Goal: Transaction & Acquisition: Obtain resource

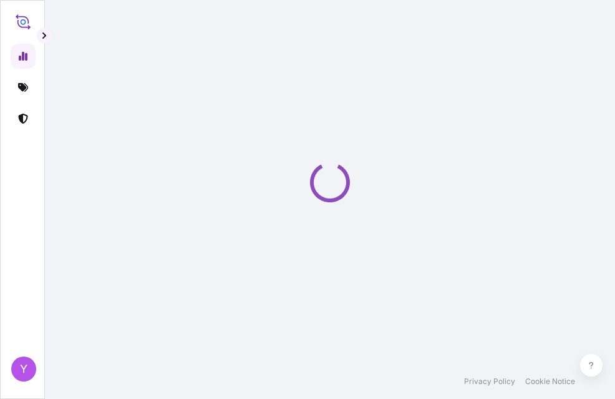
select select "2025"
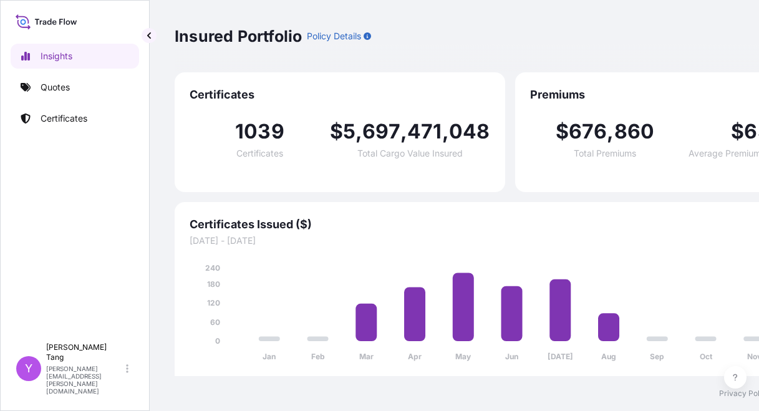
scroll to position [9, 0]
click at [65, 81] on p "Quotes" at bounding box center [55, 87] width 29 height 12
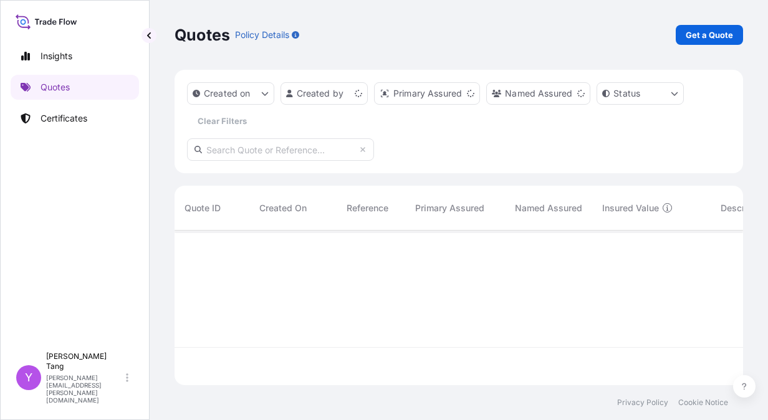
scroll to position [152, 560]
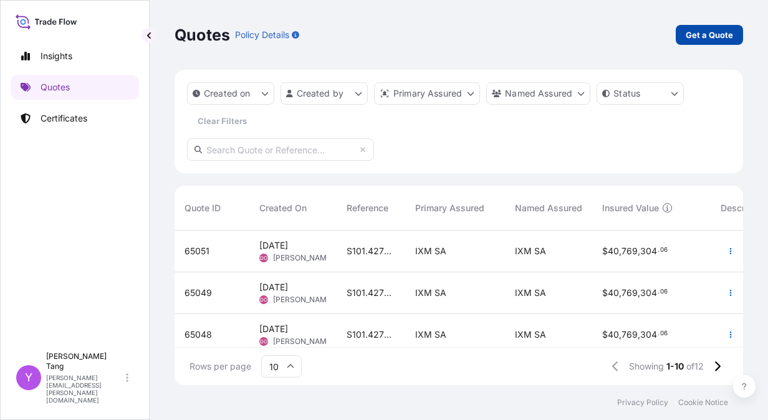
click at [614, 41] on p "Get a Quote" at bounding box center [709, 35] width 47 height 12
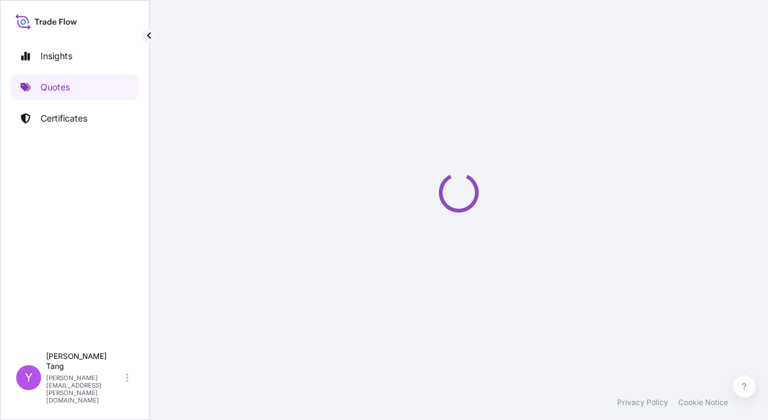
scroll to position [20, 0]
select select "Sea"
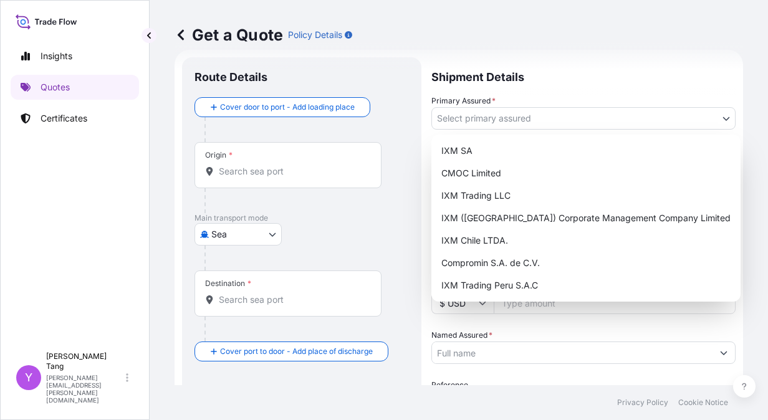
click at [614, 120] on body "Insights Quotes Certificates Y [PERSON_NAME] [PERSON_NAME][EMAIL_ADDRESS][PERSO…" at bounding box center [384, 210] width 768 height 420
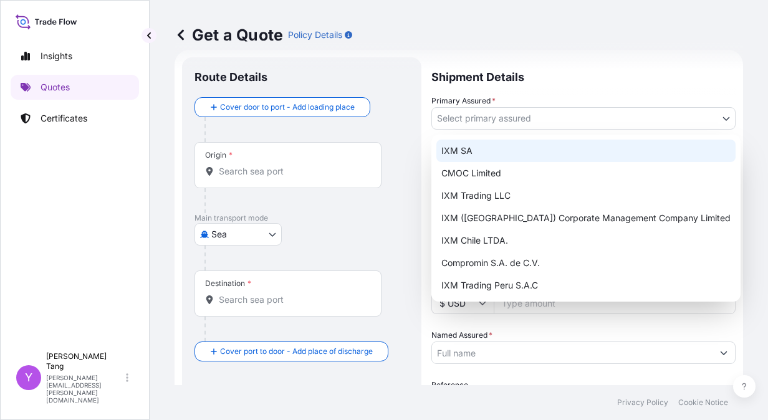
click at [495, 149] on div "IXM SA" at bounding box center [586, 151] width 299 height 22
select select "31846"
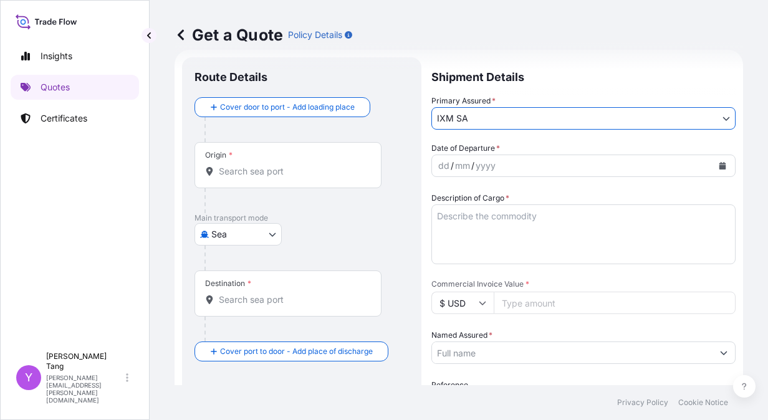
click at [614, 169] on icon "Calendar" at bounding box center [723, 165] width 7 height 7
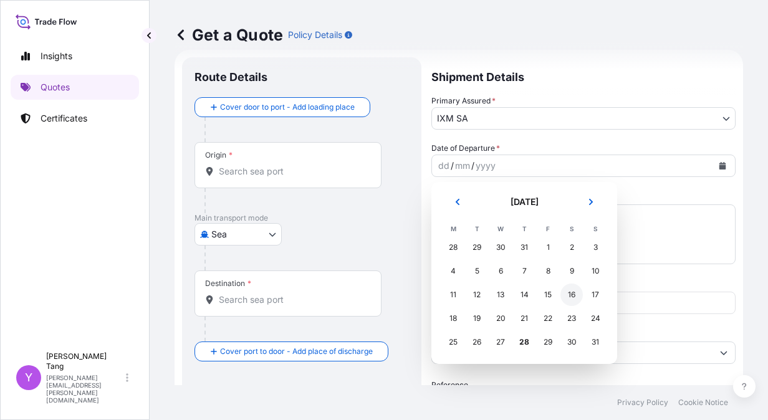
click at [576, 296] on div "16" at bounding box center [572, 295] width 22 height 22
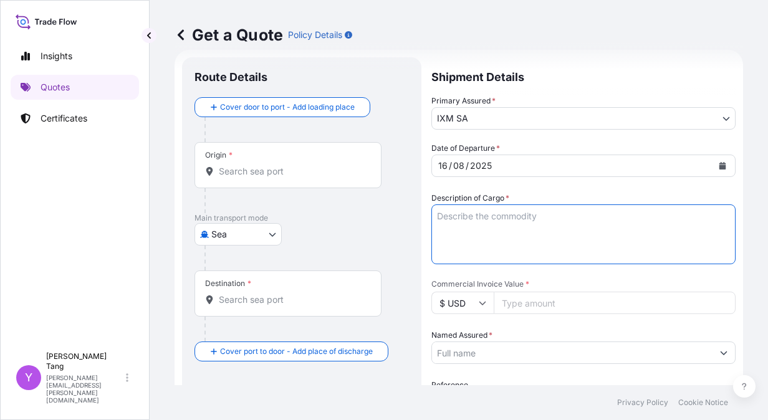
click at [516, 214] on textarea "Description of Cargo *" at bounding box center [584, 235] width 304 height 60
type textarea "NICKEL RIBS"
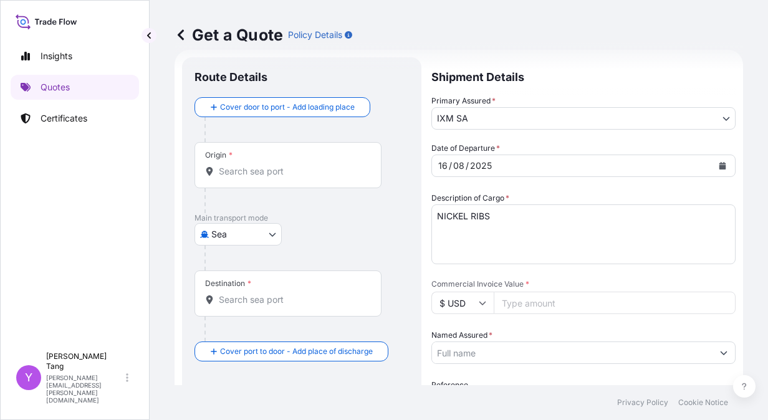
click at [549, 304] on input "Commercial Invoice Value *" at bounding box center [615, 303] width 242 height 22
paste input "303116.00"
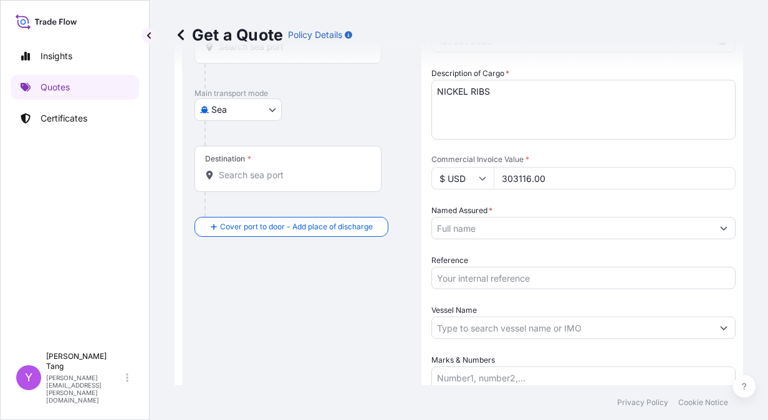
scroll to position [207, 0]
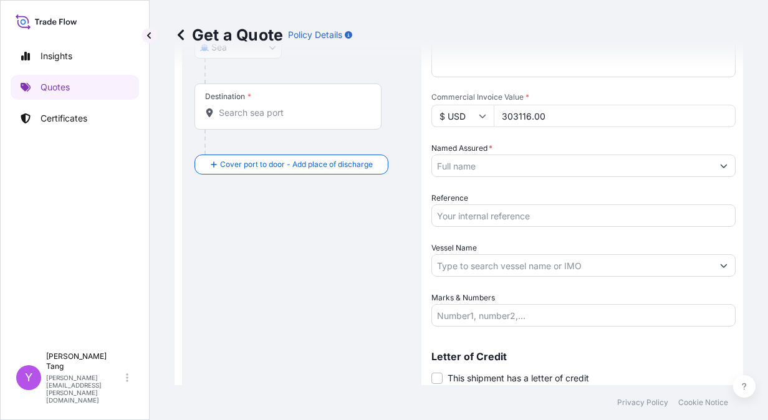
type input "303116.00"
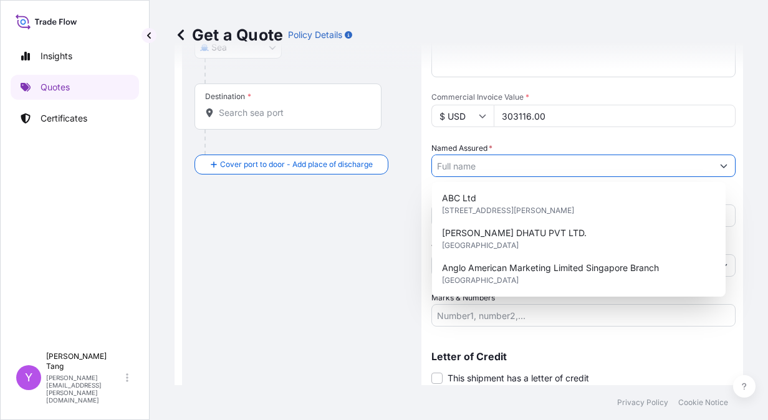
click at [492, 169] on input "Named Assured *" at bounding box center [572, 166] width 281 height 22
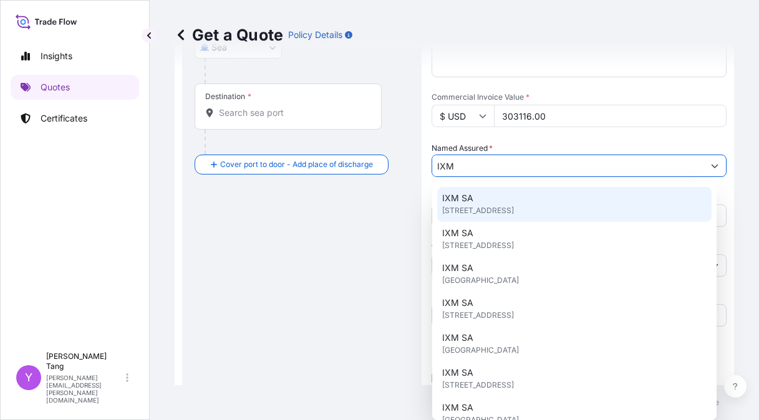
click at [487, 200] on div "IXM SA [STREET_ADDRESS]" at bounding box center [574, 204] width 274 height 35
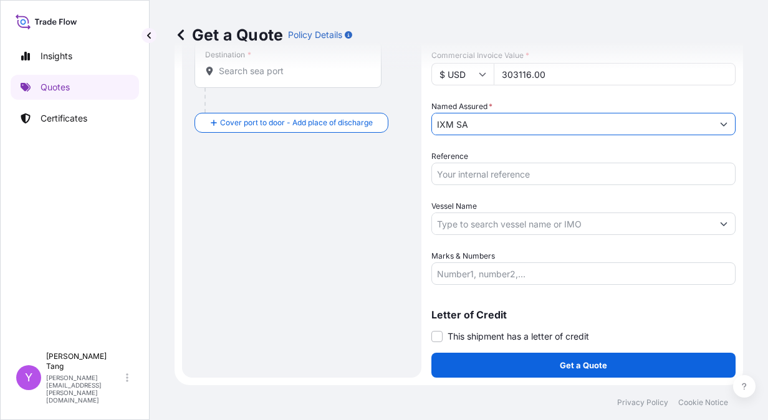
scroll to position [0, 0]
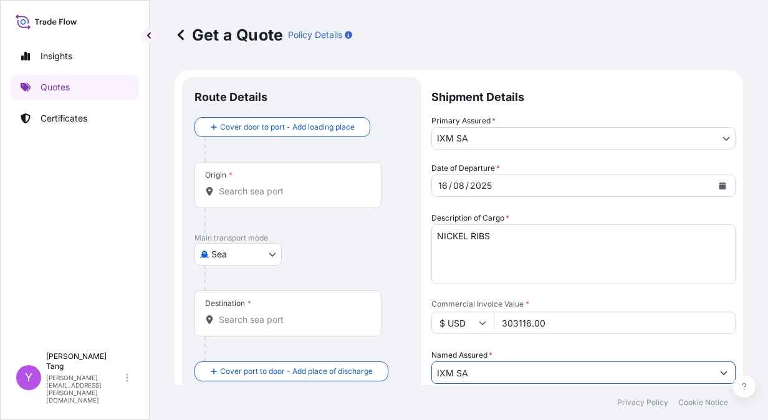
type input "IXM SA"
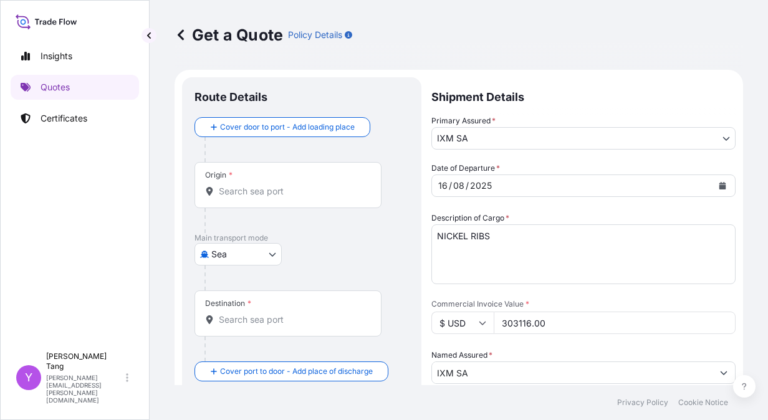
click at [249, 190] on input "Origin *" at bounding box center [292, 191] width 147 height 12
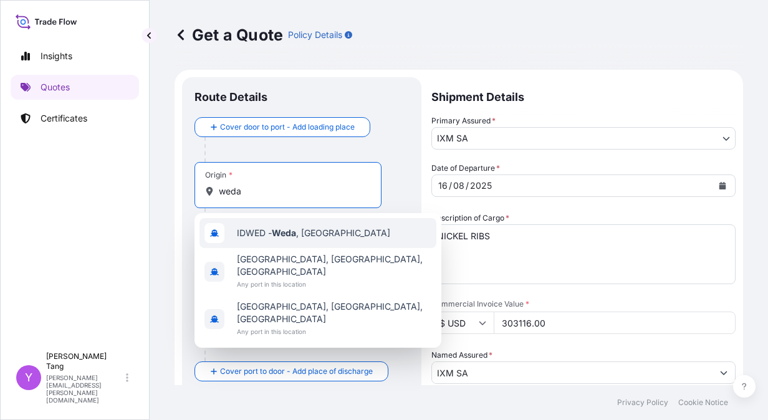
click at [298, 240] on div "IDWED - Weda , [GEOGRAPHIC_DATA]" at bounding box center [318, 233] width 237 height 30
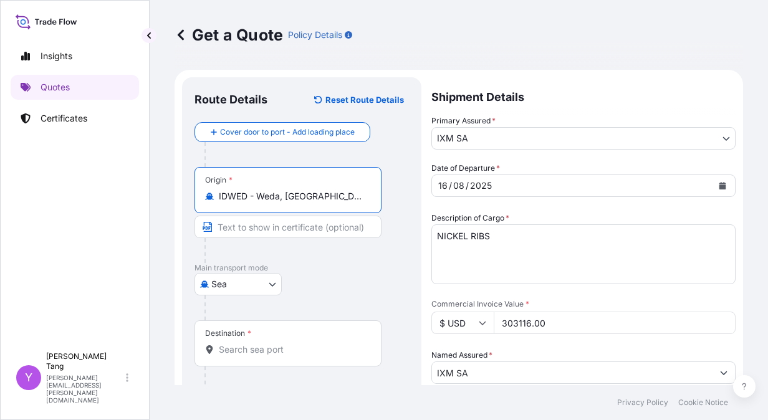
type input "IDWED - Weda, [GEOGRAPHIC_DATA]"
click at [268, 352] on input "Destination *" at bounding box center [292, 350] width 147 height 12
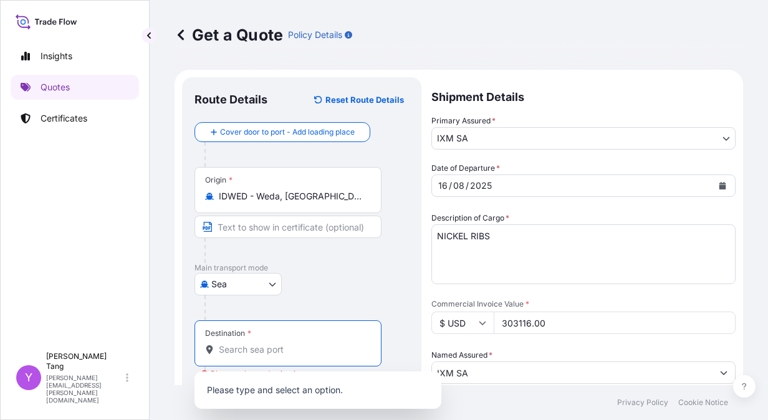
click at [258, 352] on input "Destination * Please select a destination" at bounding box center [292, 350] width 147 height 12
paste input "YenShui Dist"
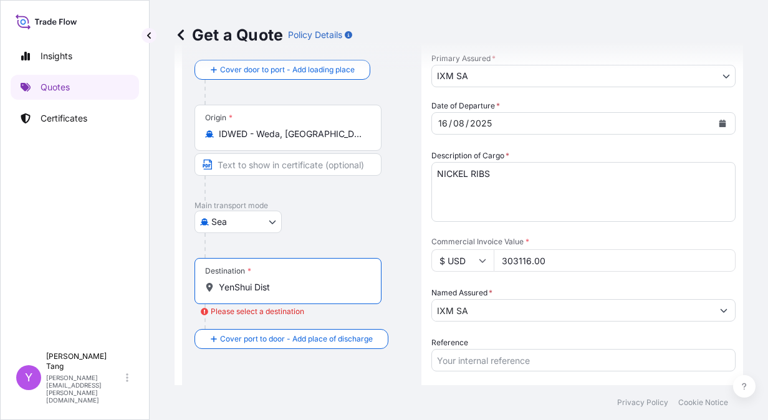
click at [276, 284] on input "YenShui Dist" at bounding box center [292, 287] width 147 height 12
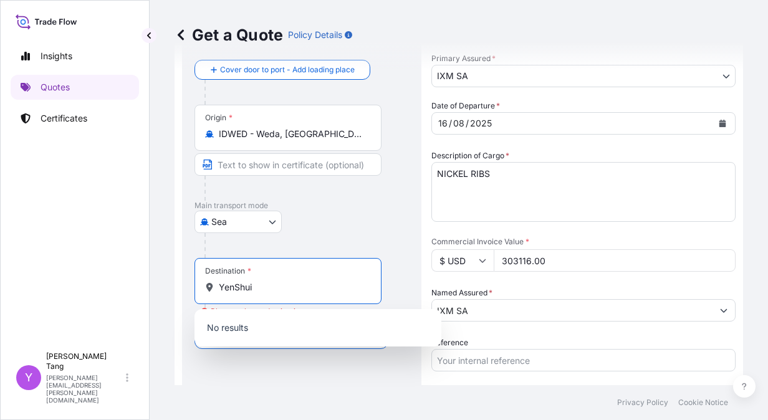
type input "YenShui"
drag, startPoint x: 268, startPoint y: 291, endPoint x: 216, endPoint y: 290, distance: 51.8
click at [216, 290] on div "YenShui" at bounding box center [288, 287] width 166 height 12
type input "737,[GEOGRAPHIC_DATA]"
drag, startPoint x: 265, startPoint y: 288, endPoint x: 203, endPoint y: 288, distance: 62.4
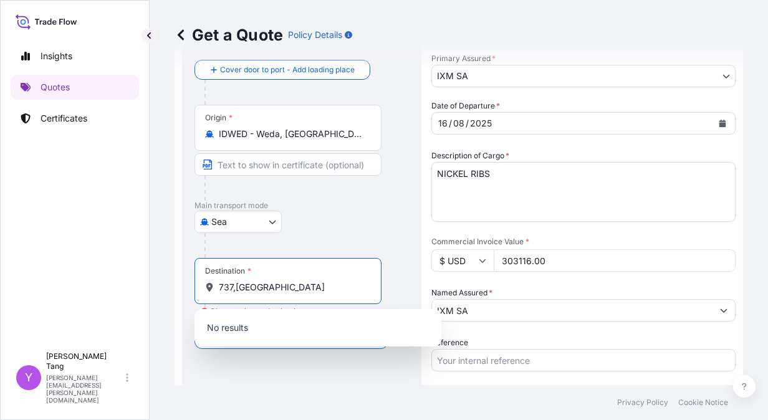
click at [203, 288] on div "Destination * 737,[GEOGRAPHIC_DATA]" at bounding box center [288, 281] width 187 height 46
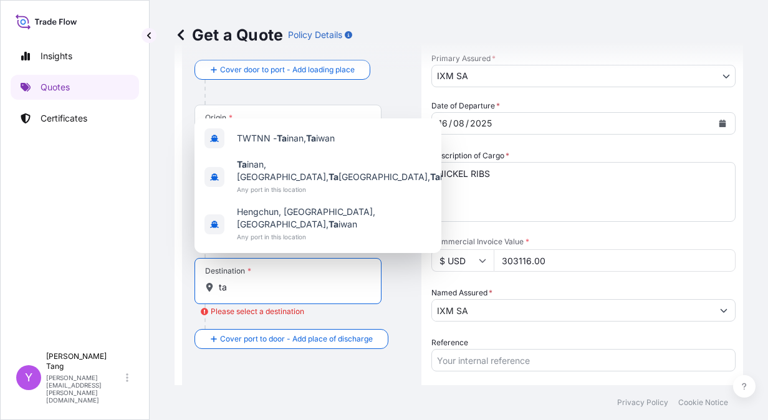
type input "t"
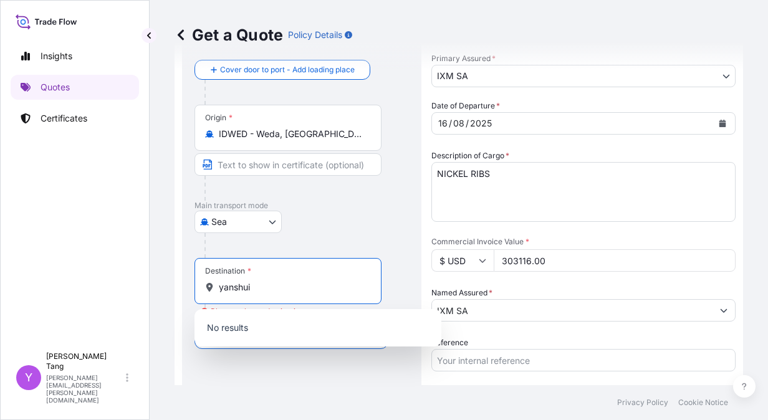
click at [259, 285] on input "yanshui" at bounding box center [292, 287] width 147 height 12
type input "yanshui"
click at [344, 238] on div at bounding box center [307, 245] width 205 height 25
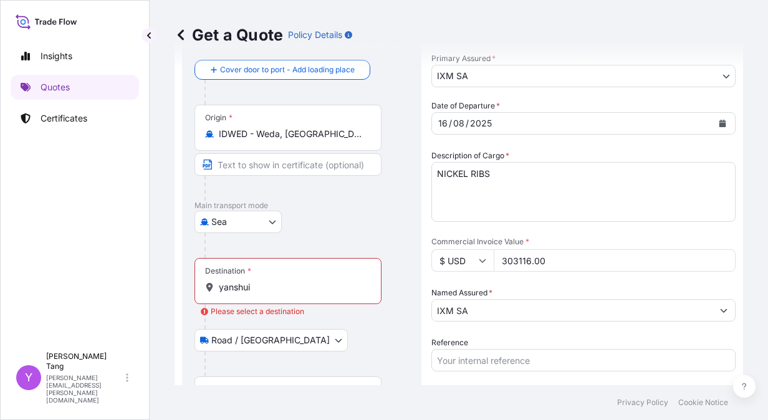
scroll to position [187, 0]
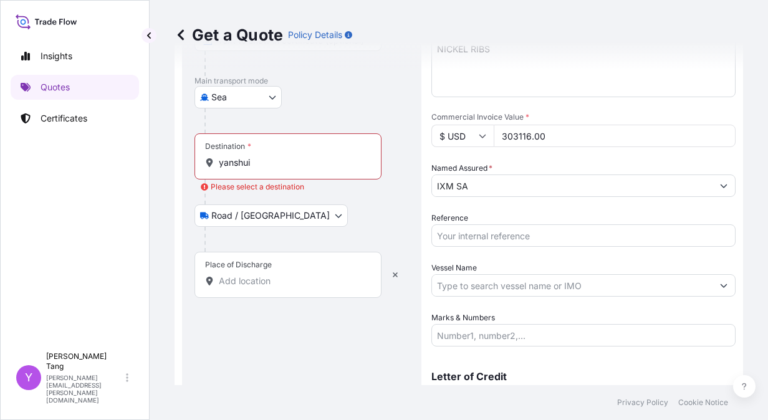
click at [266, 284] on input "Place of Discharge" at bounding box center [292, 281] width 147 height 12
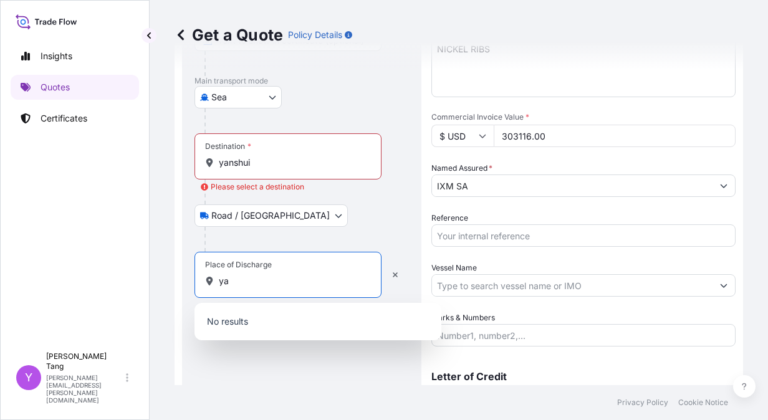
type input "y"
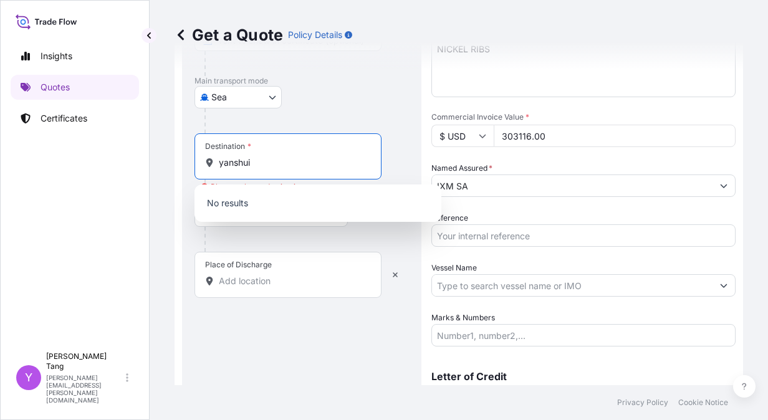
drag, startPoint x: 273, startPoint y: 165, endPoint x: 216, endPoint y: 161, distance: 56.3
click at [216, 161] on div "yanshui" at bounding box center [288, 163] width 166 height 12
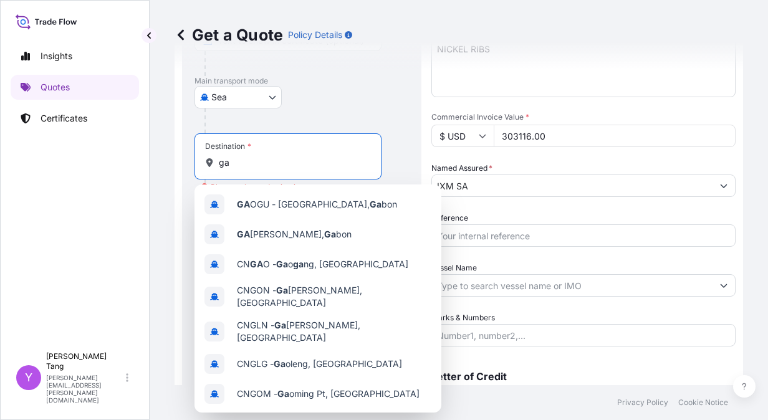
type input "g"
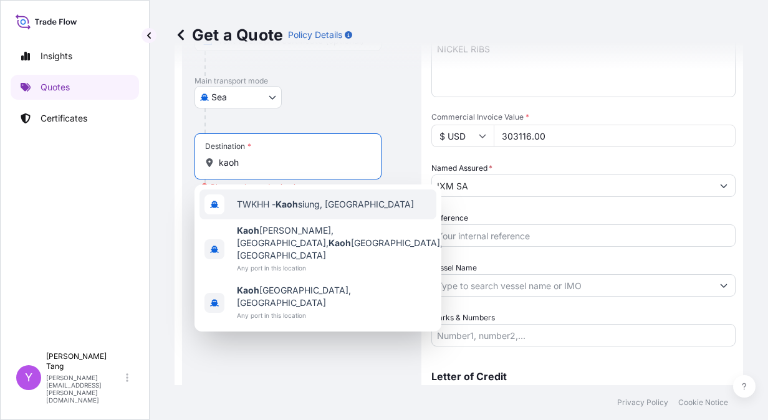
click at [372, 211] on div "TWKHH - [PERSON_NAME], [GEOGRAPHIC_DATA]" at bounding box center [318, 205] width 237 height 30
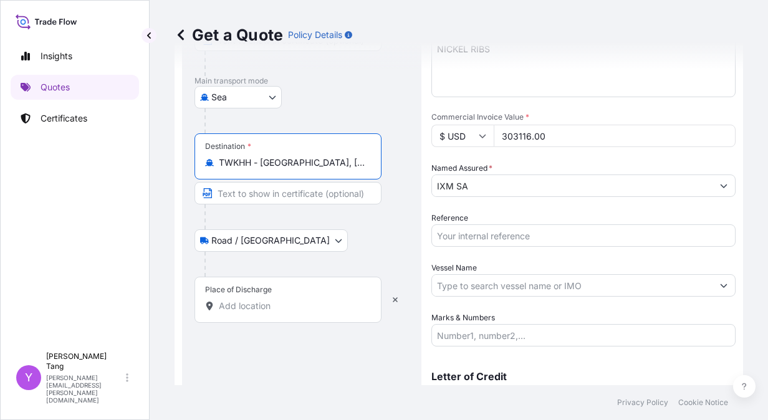
type input "TWKHH - [GEOGRAPHIC_DATA], [GEOGRAPHIC_DATA]"
click at [373, 236] on div "Road / [GEOGRAPHIC_DATA] / Inland" at bounding box center [302, 241] width 215 height 22
click at [279, 196] on input "Text to appear on certificate" at bounding box center [288, 193] width 187 height 22
click at [305, 196] on input "Text to appear on certificate" at bounding box center [288, 193] width 187 height 22
paste input "[STREET_ADDRESS], R.O.C."
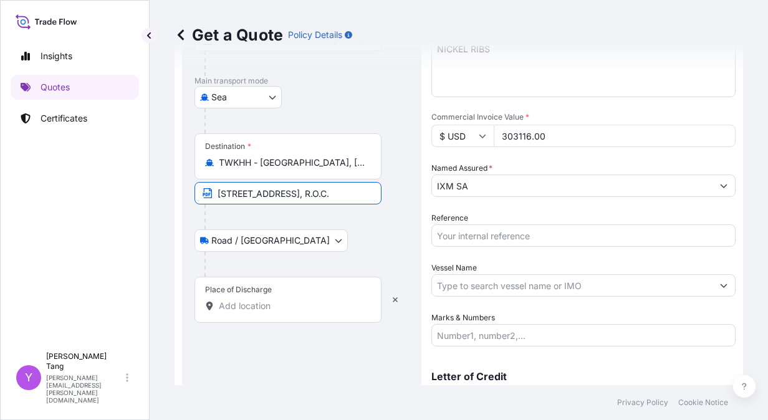
scroll to position [0, 179]
type input "[STREET_ADDRESS], R.O.C."
click at [365, 219] on div at bounding box center [293, 217] width 177 height 25
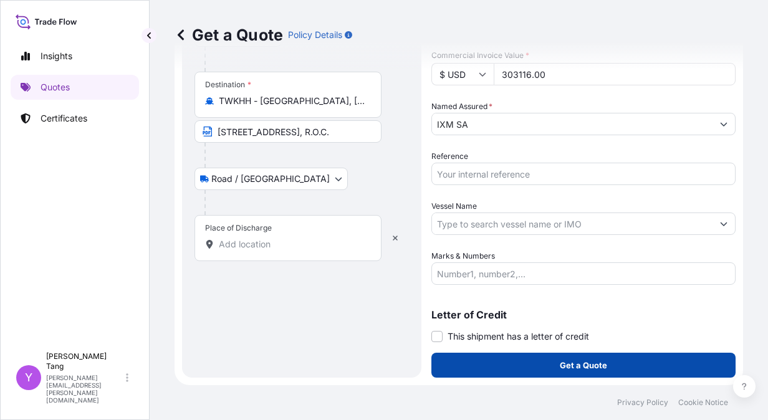
click at [505, 359] on button "Get a Quote" at bounding box center [584, 365] width 304 height 25
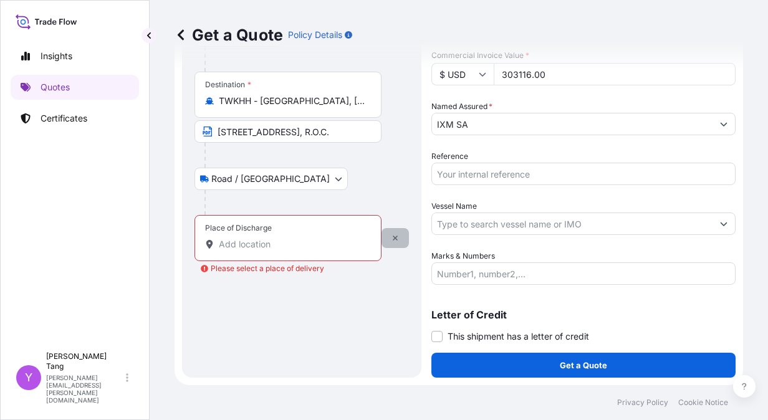
click at [399, 237] on button "button" at bounding box center [395, 238] width 27 height 20
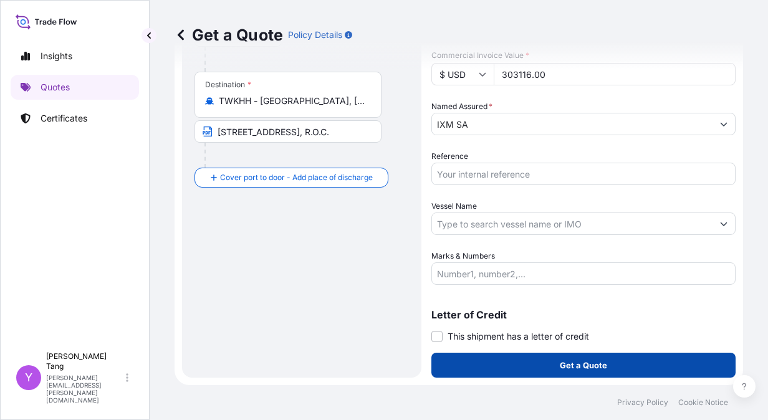
click at [511, 361] on button "Get a Quote" at bounding box center [584, 365] width 304 height 25
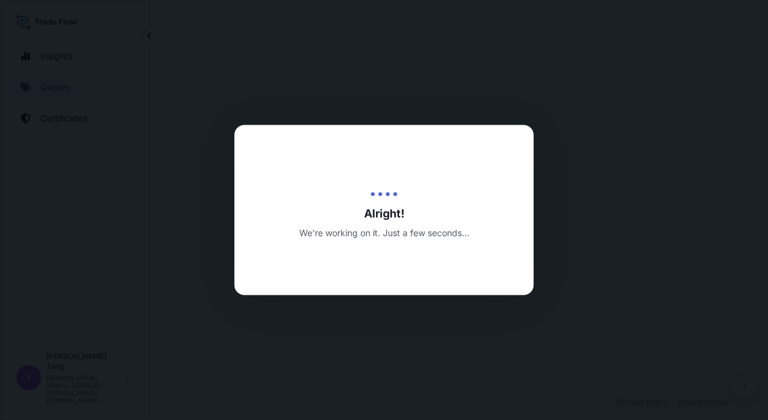
select select "Sea"
select select "31846"
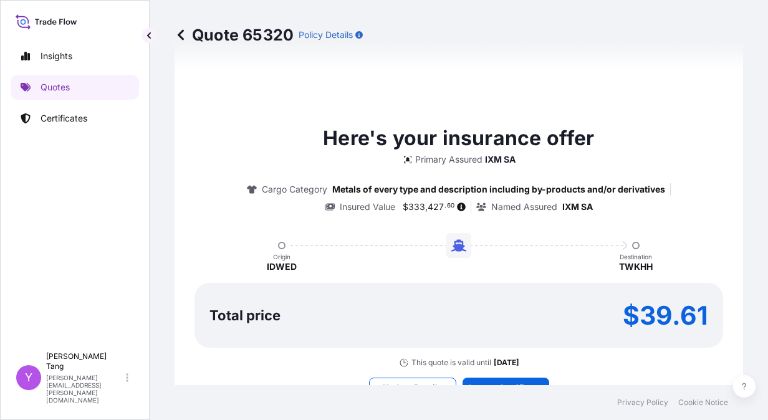
scroll to position [948, 0]
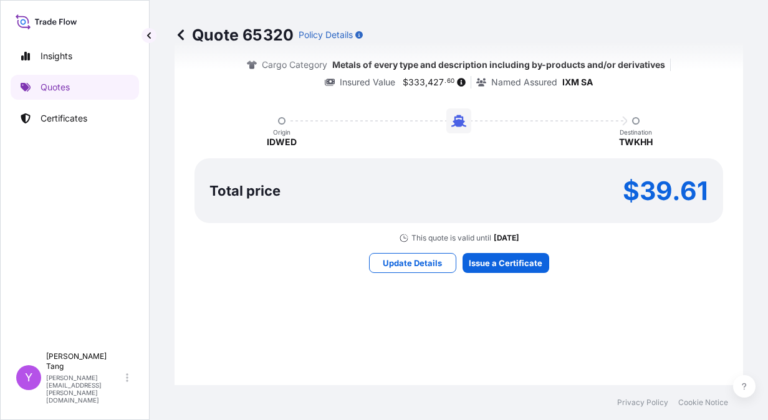
click at [510, 331] on div "Here's your insurance offer Primary Assured IXM SA Cargo Category Metals of eve…" at bounding box center [459, 135] width 534 height 839
click at [526, 328] on div "Here's your insurance offer Primary Assured IXM SA Cargo Category Metals of eve…" at bounding box center [459, 135] width 534 height 839
click at [597, 311] on div "Here's your insurance offer Primary Assured IXM SA Cargo Category Metals of eve…" at bounding box center [459, 135] width 534 height 839
click at [490, 326] on div "Here's your insurance offer Primary Assured IXM SA Cargo Category Metals of eve…" at bounding box center [459, 135] width 534 height 839
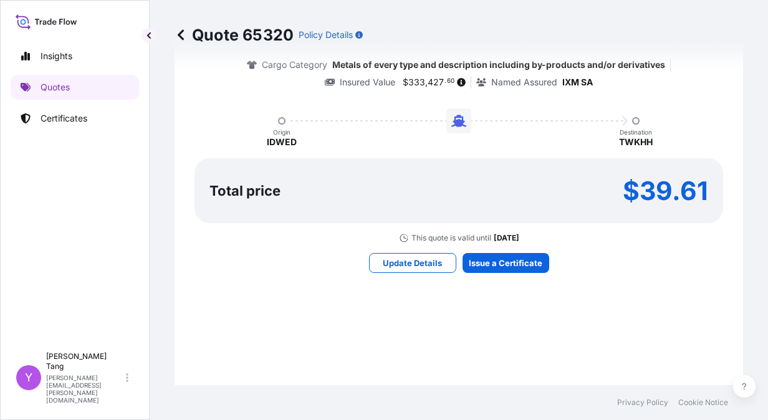
drag, startPoint x: 490, startPoint y: 326, endPoint x: 450, endPoint y: 308, distance: 44.1
click at [450, 308] on div "Here's your insurance offer Primary Assured IXM SA Cargo Category Metals of eve…" at bounding box center [459, 135] width 534 height 839
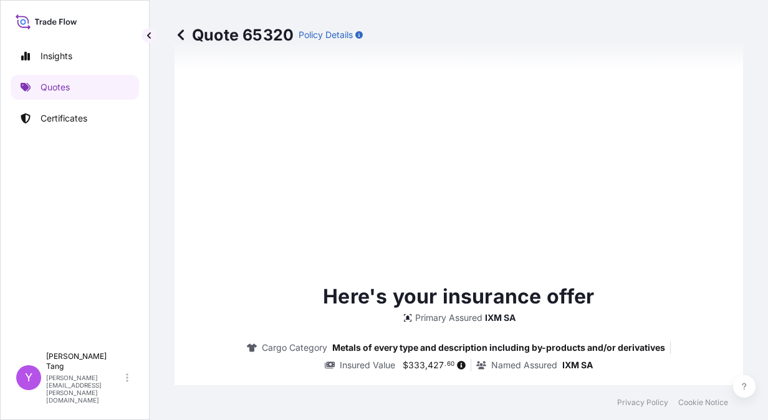
type input "[DATE]"
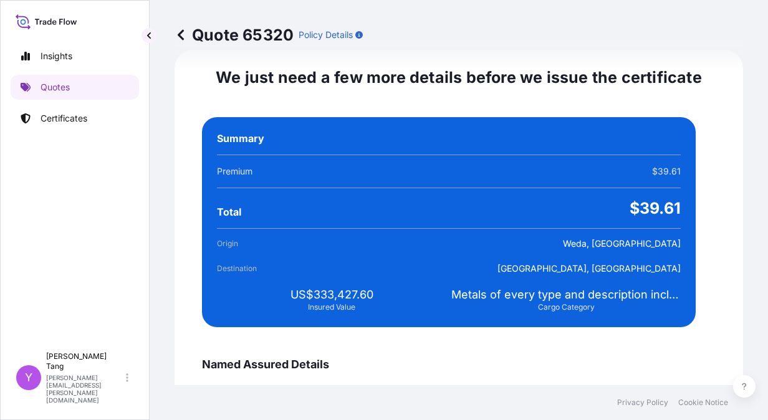
scroll to position [2269, 0]
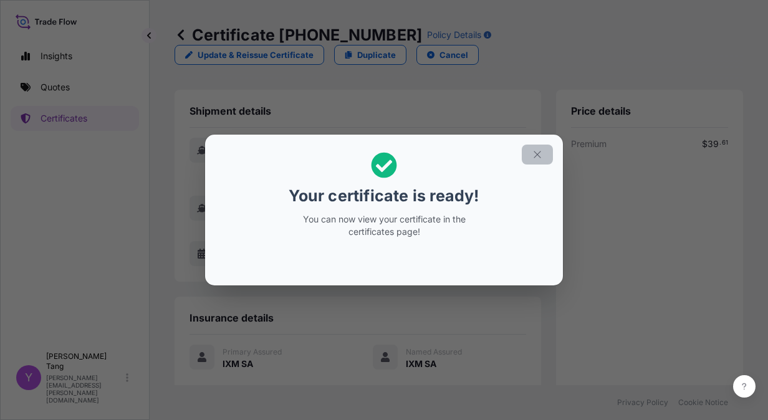
click at [540, 150] on icon "button" at bounding box center [537, 154] width 11 height 11
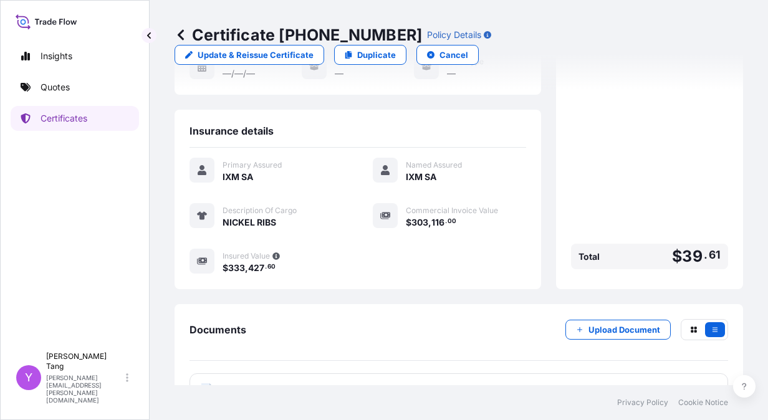
scroll to position [223, 0]
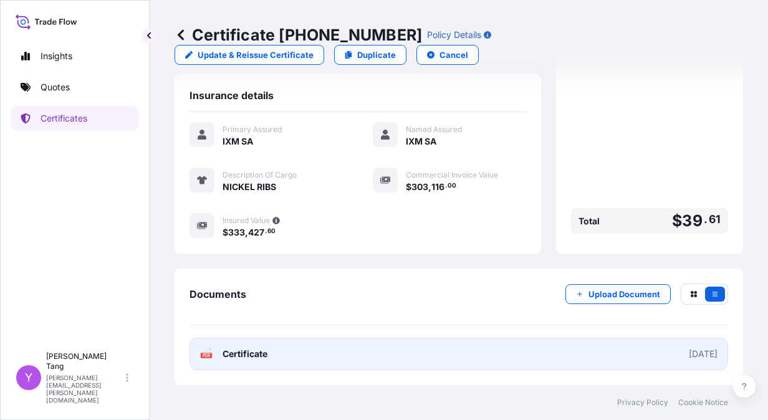
click at [437, 345] on link "PDF Certificate [DATE]" at bounding box center [459, 354] width 539 height 32
